Goal: Transaction & Acquisition: Purchase product/service

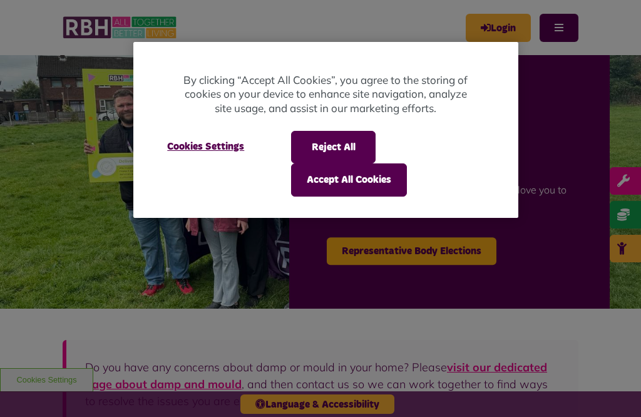
click at [339, 183] on button "Accept All Cookies" at bounding box center [349, 179] width 116 height 33
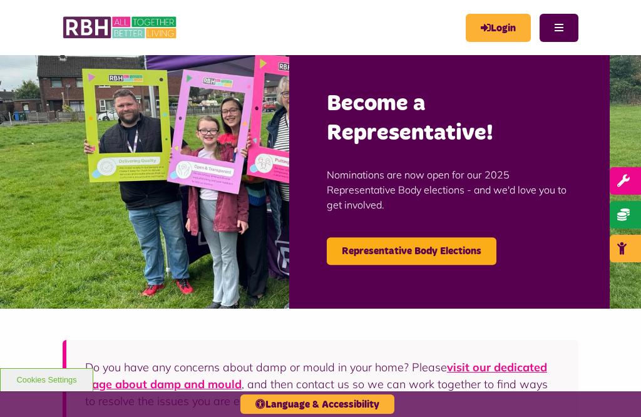
click at [493, 21] on link "Login" at bounding box center [498, 28] width 65 height 28
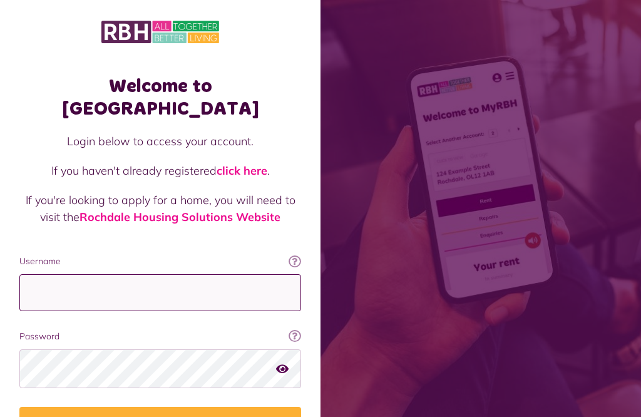
click at [33, 274] on input "Username" at bounding box center [160, 292] width 282 height 37
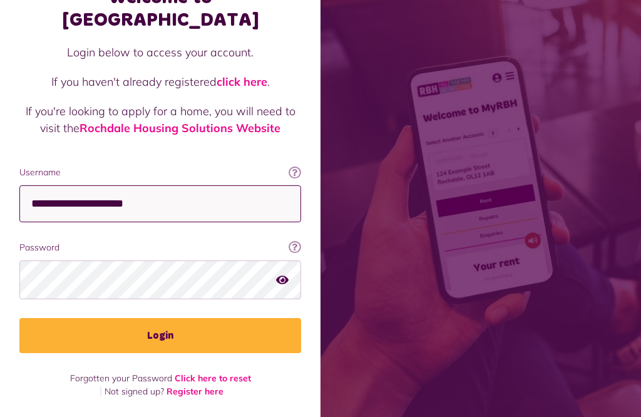
scroll to position [245, 0]
type input "**********"
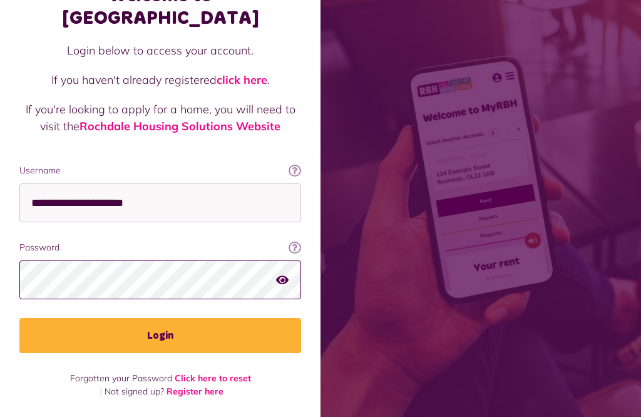
scroll to position [265, 0]
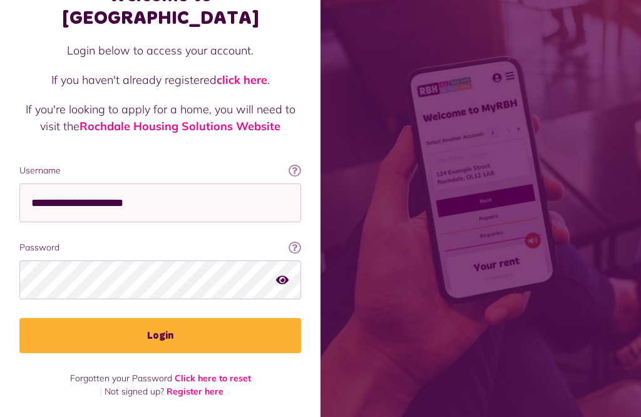
click at [168, 318] on button "Login" at bounding box center [160, 335] width 282 height 35
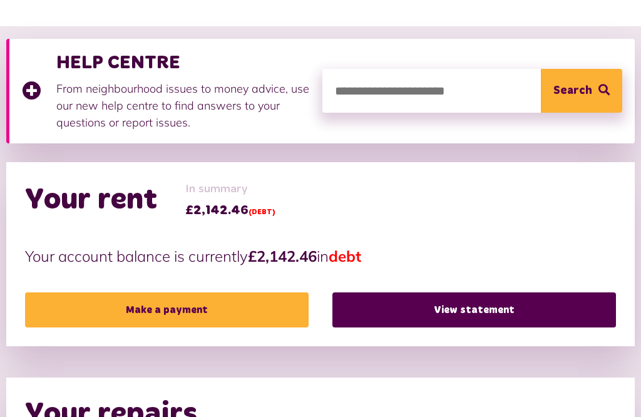
scroll to position [165, 0]
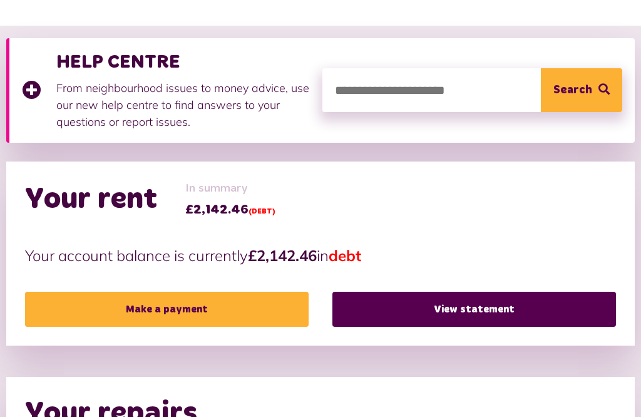
click at [196, 307] on link "Make a payment" at bounding box center [167, 309] width 284 height 35
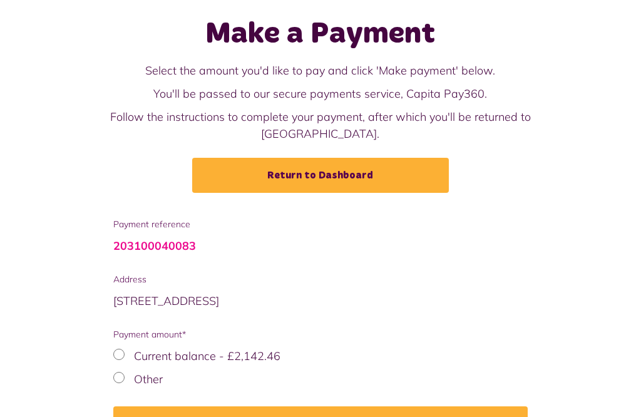
scroll to position [59, 0]
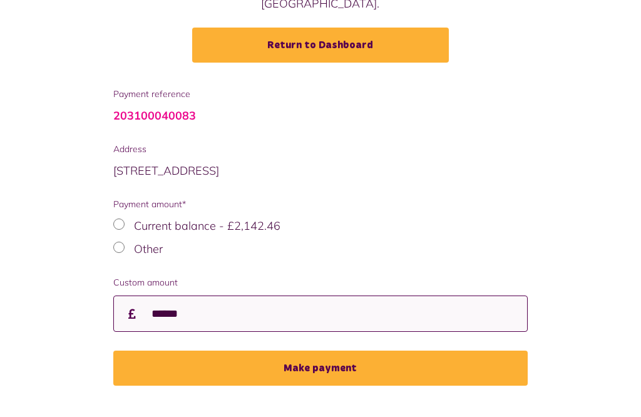
type input "******"
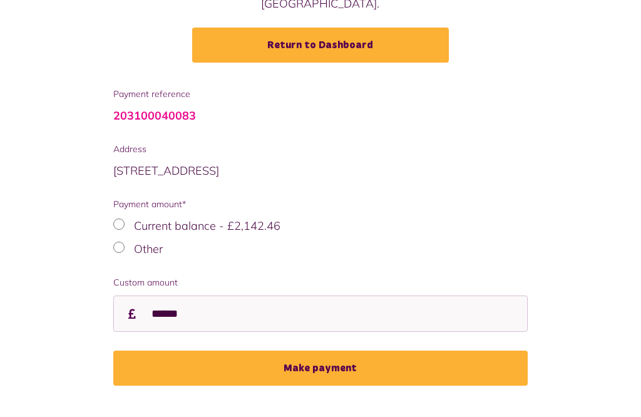
click at [310, 351] on button "Make payment" at bounding box center [320, 368] width 415 height 35
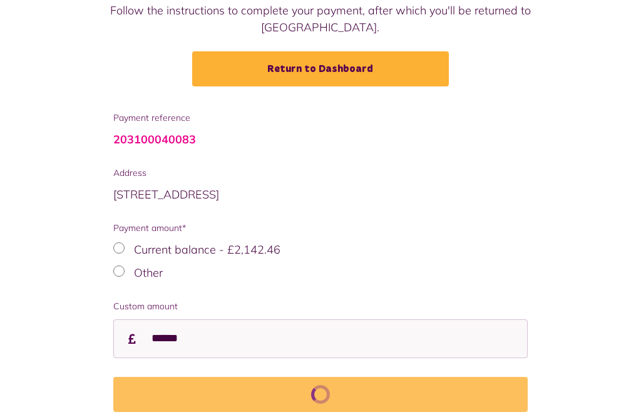
scroll to position [176, 0]
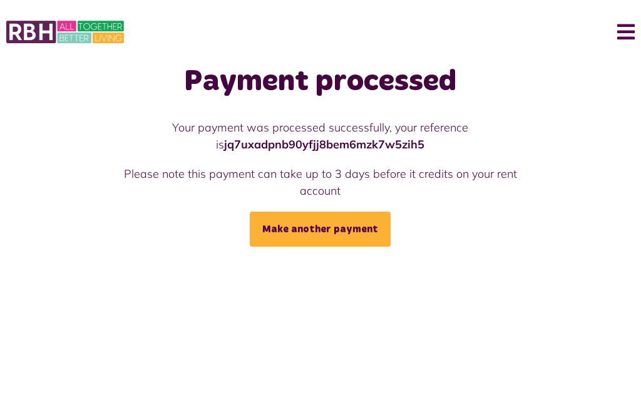
click at [632, 32] on button "Menu" at bounding box center [621, 32] width 27 height 39
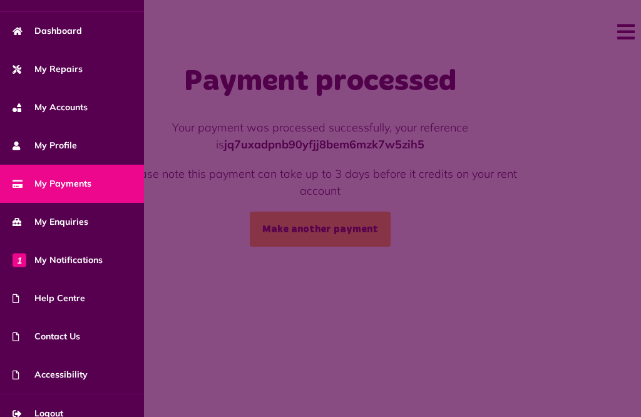
scroll to position [78, 0]
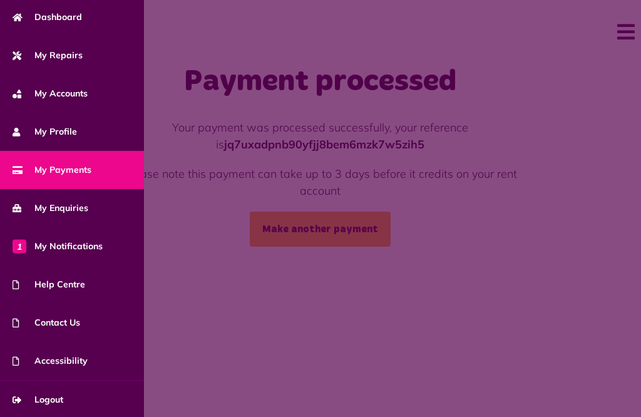
click at [53, 404] on link "Logout" at bounding box center [72, 400] width 144 height 38
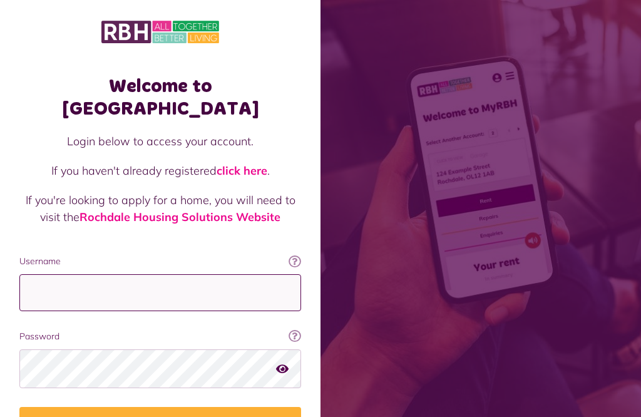
click at [40, 274] on input "Username" at bounding box center [160, 292] width 282 height 37
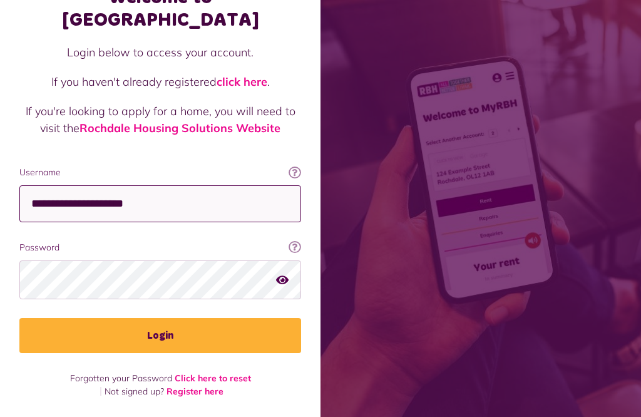
type input "**********"
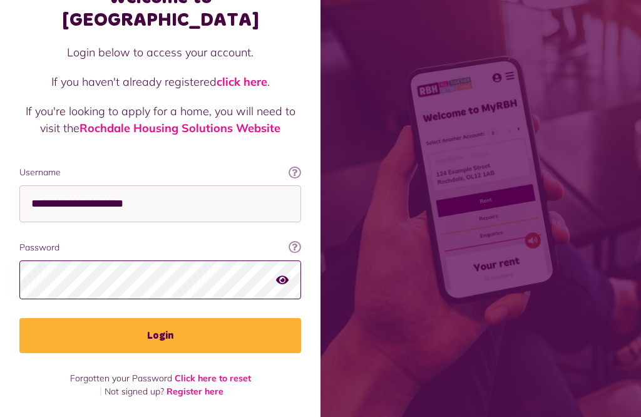
scroll to position [265, 0]
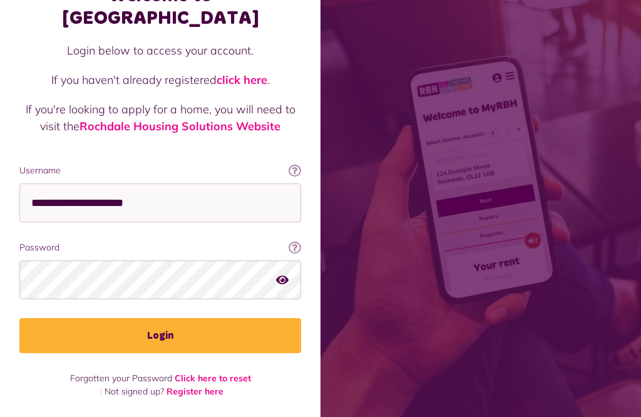
click at [174, 318] on button "Login" at bounding box center [160, 335] width 282 height 35
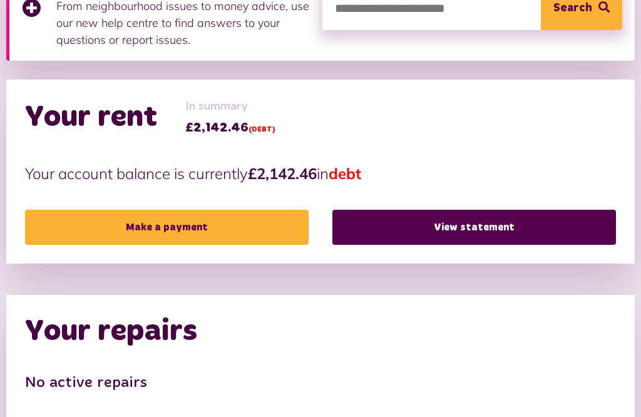
scroll to position [249, 0]
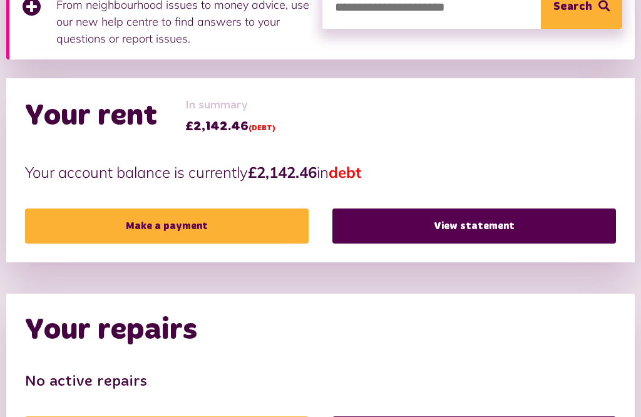
click at [471, 222] on link "View statement" at bounding box center [474, 225] width 284 height 35
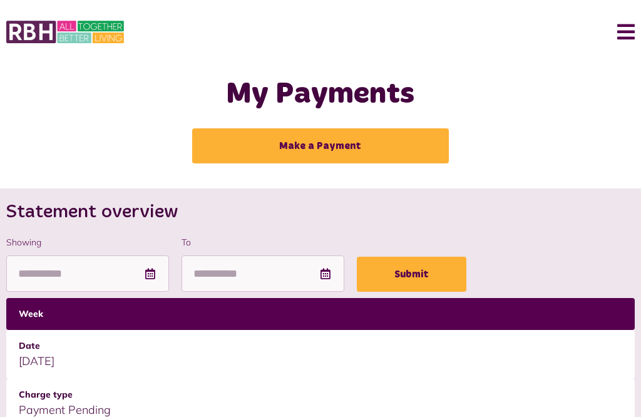
click at [623, 28] on button "Menu" at bounding box center [621, 32] width 27 height 39
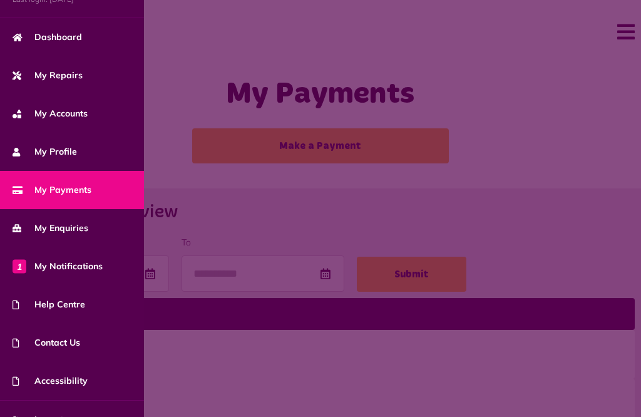
scroll to position [78, 0]
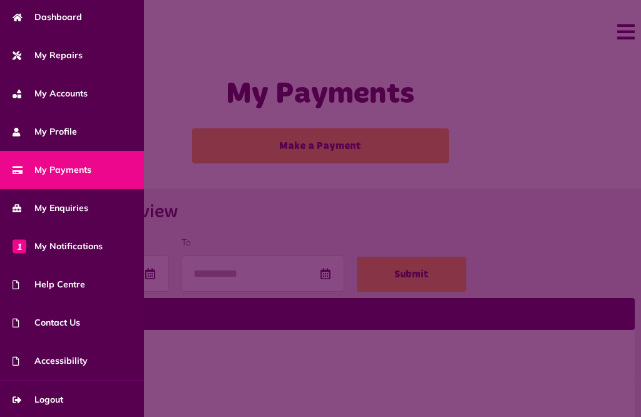
click at [58, 397] on span "Logout" at bounding box center [38, 399] width 51 height 13
